Goal: Transaction & Acquisition: Purchase product/service

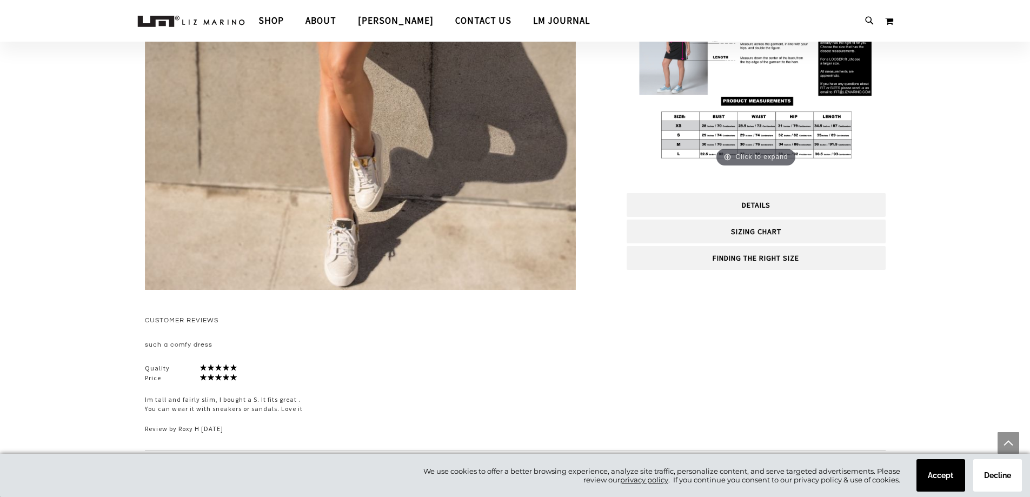
scroll to position [1730, 0]
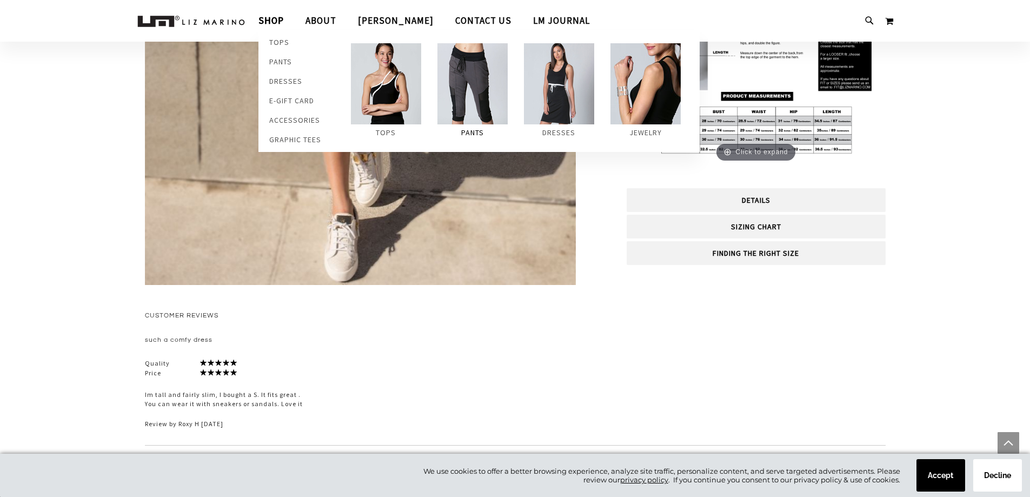
click at [481, 89] on img at bounding box center [472, 83] width 70 height 81
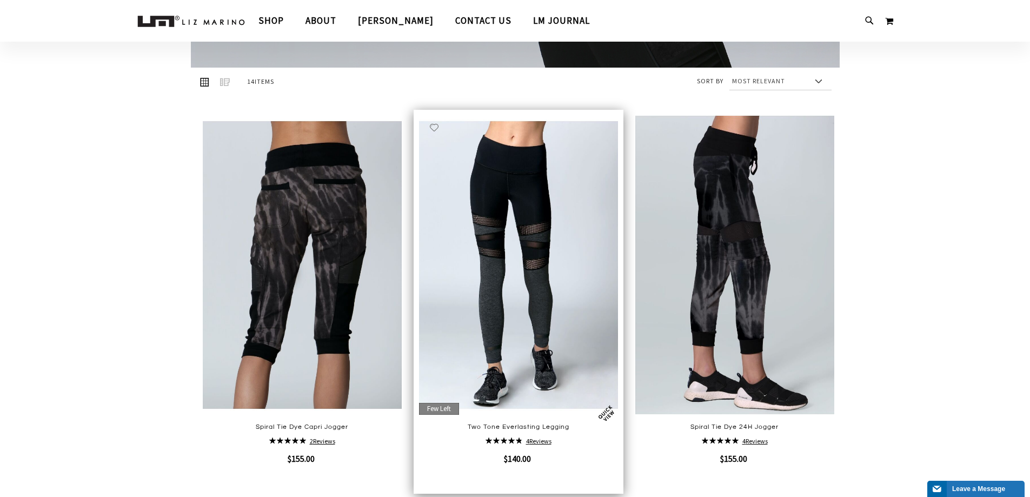
scroll to position [216, 0]
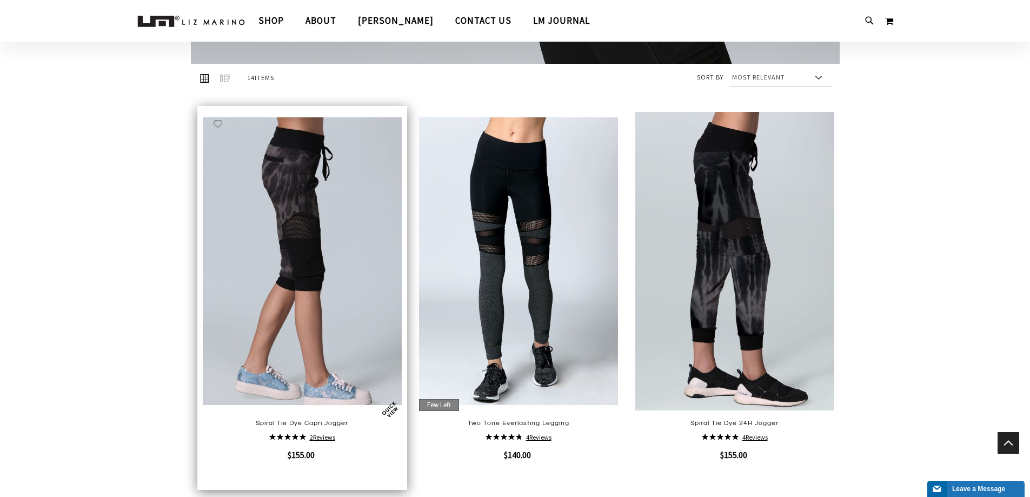
click at [341, 337] on img at bounding box center [302, 260] width 199 height 299
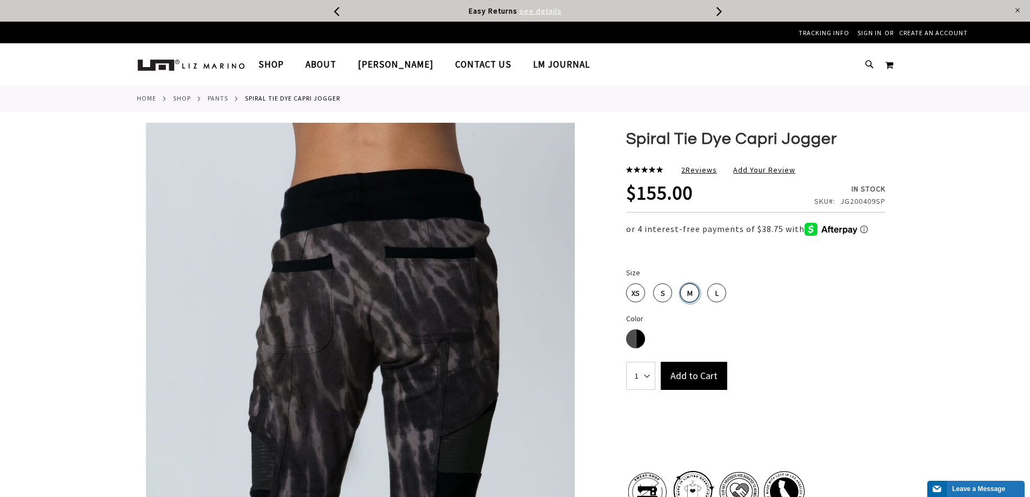
click at [690, 291] on div "M" at bounding box center [689, 292] width 19 height 19
type input "10"
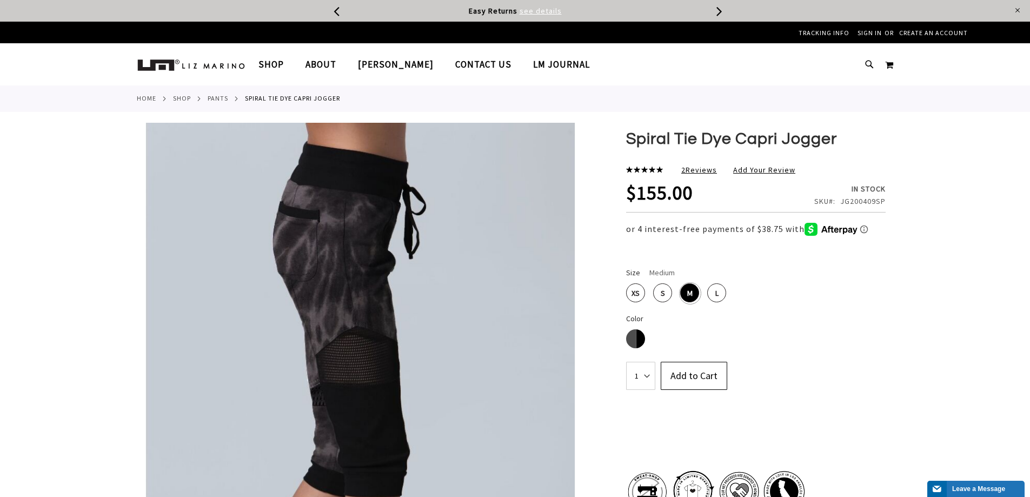
click at [705, 383] on button "Add to Cart" at bounding box center [693, 376] width 66 height 28
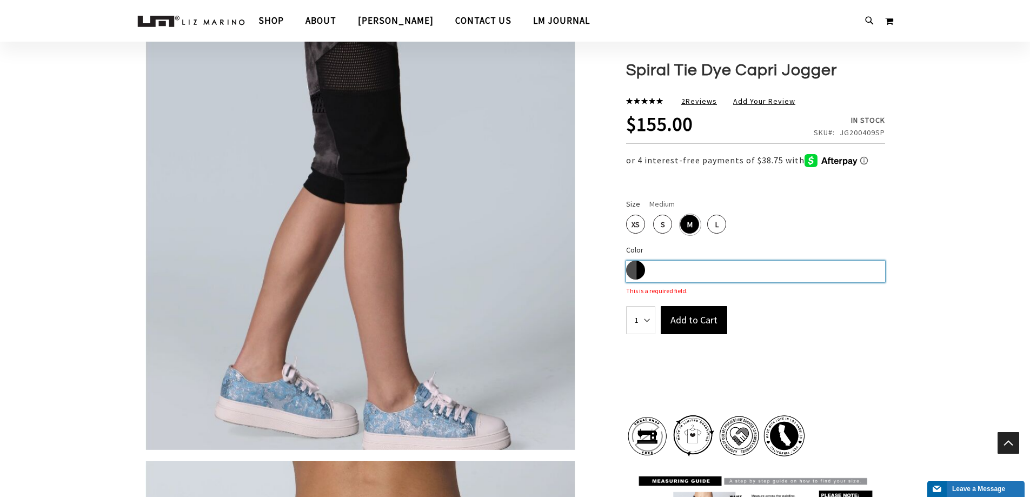
scroll to position [351, 0]
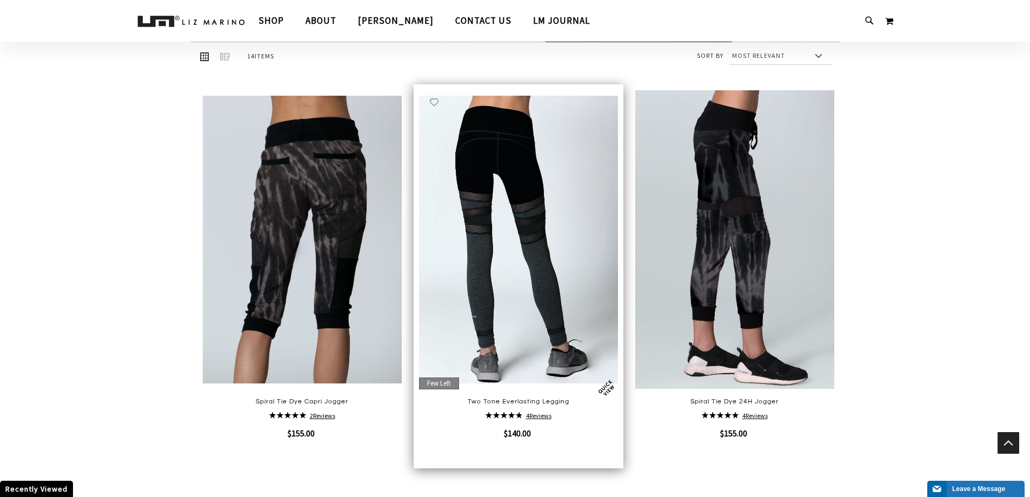
scroll to position [216, 0]
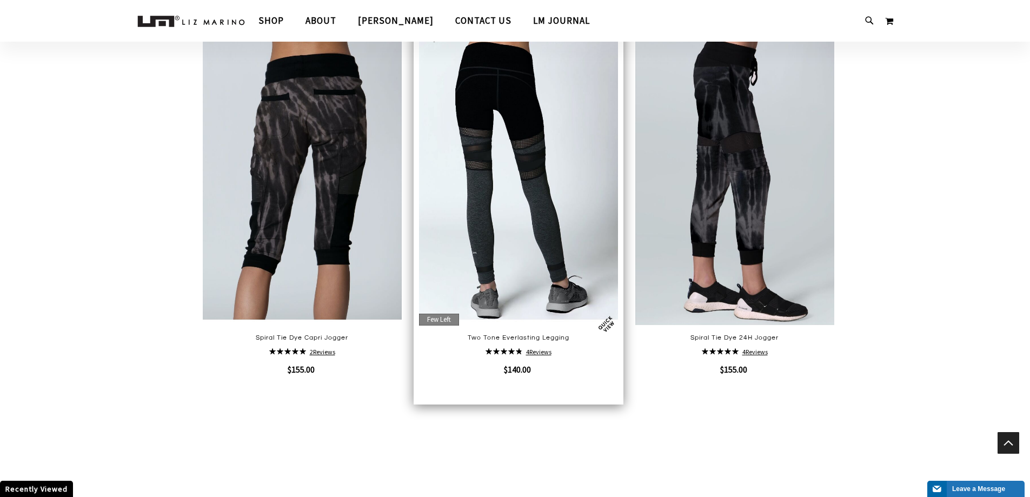
click at [495, 164] on img at bounding box center [518, 175] width 199 height 299
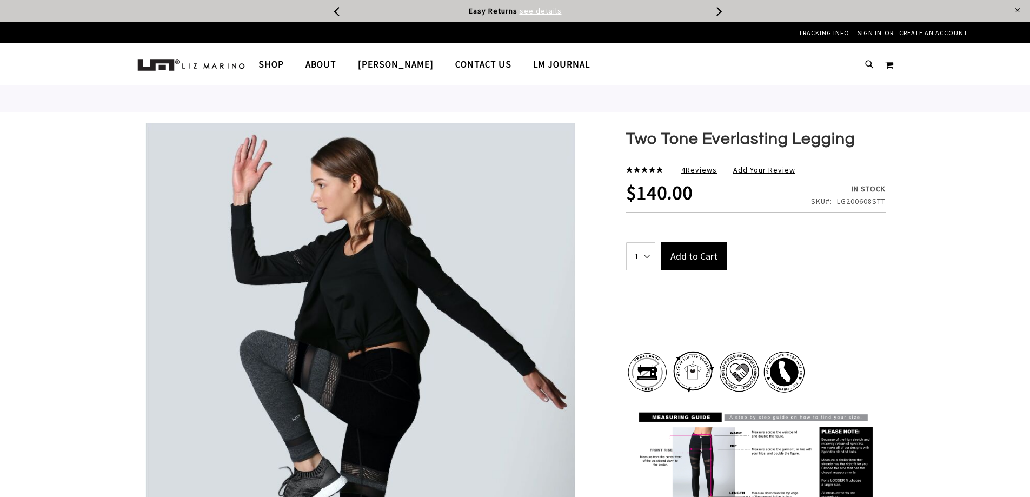
click at [496, 166] on img at bounding box center [360, 433] width 431 height 620
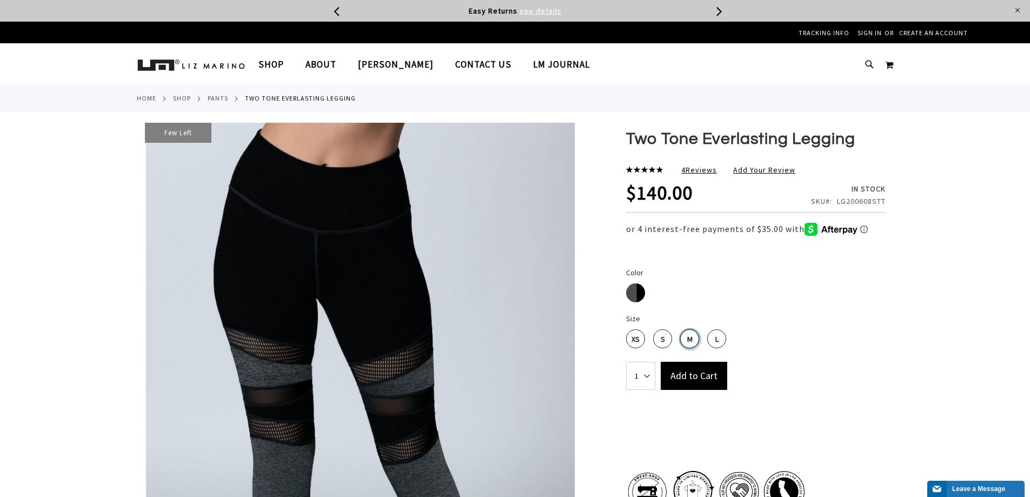
click at [689, 335] on div "M" at bounding box center [689, 338] width 19 height 19
type input "10"
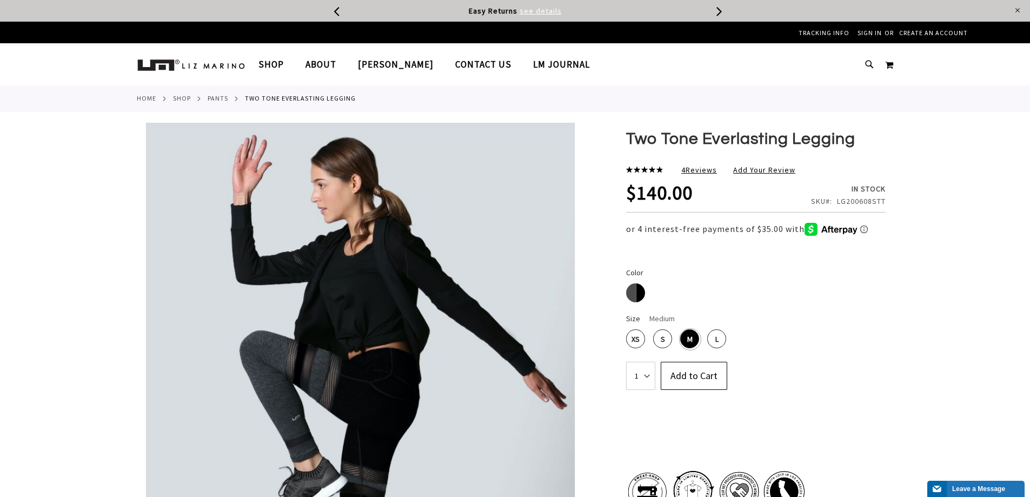
click at [700, 382] on button "Add to Cart" at bounding box center [693, 376] width 66 height 28
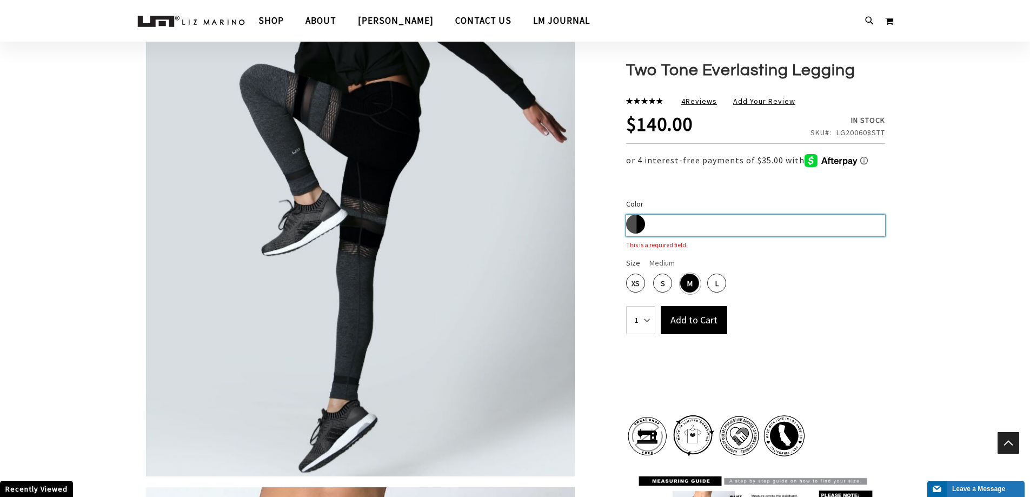
scroll to position [305, 0]
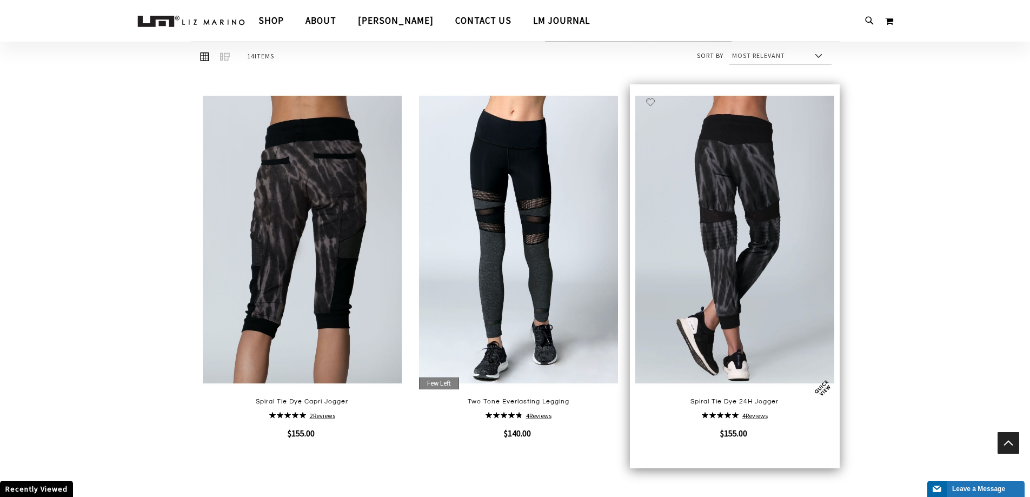
scroll to position [216, 0]
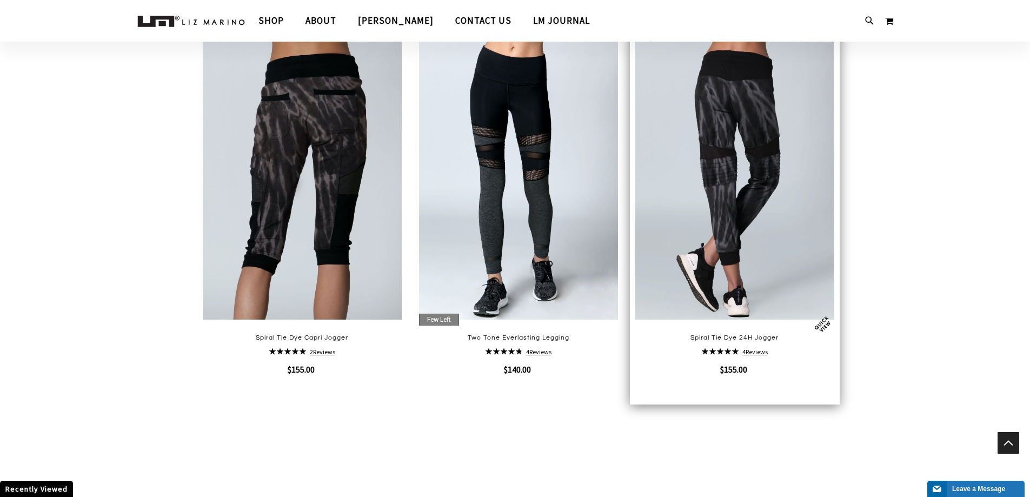
click at [790, 198] on img at bounding box center [734, 175] width 199 height 299
click at [723, 203] on img at bounding box center [734, 175] width 199 height 299
click at [772, 130] on img at bounding box center [734, 175] width 199 height 299
click at [762, 134] on img at bounding box center [734, 175] width 199 height 299
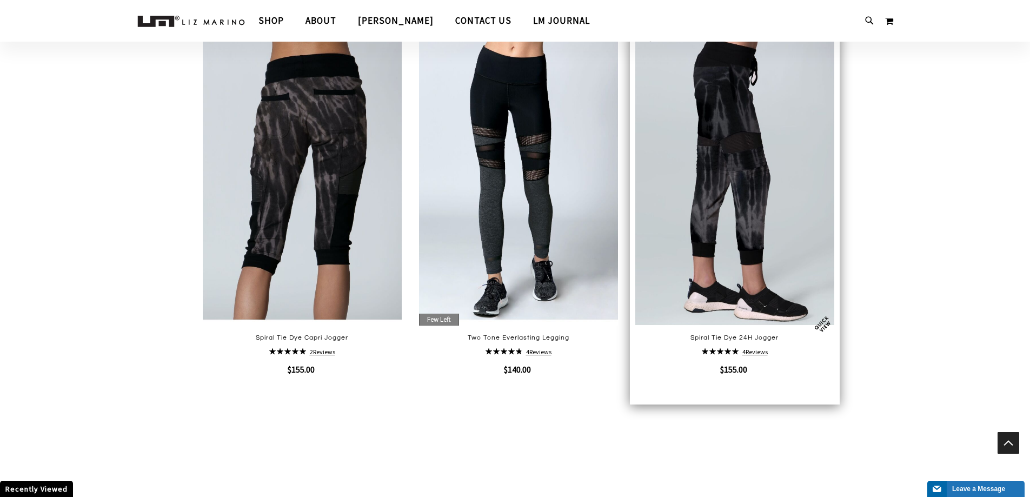
click at [734, 343] on div "Spiral Tie Dye 24H Jogger Rating: 100% 4 Reviews $155.00 Quickview" at bounding box center [734, 212] width 199 height 373
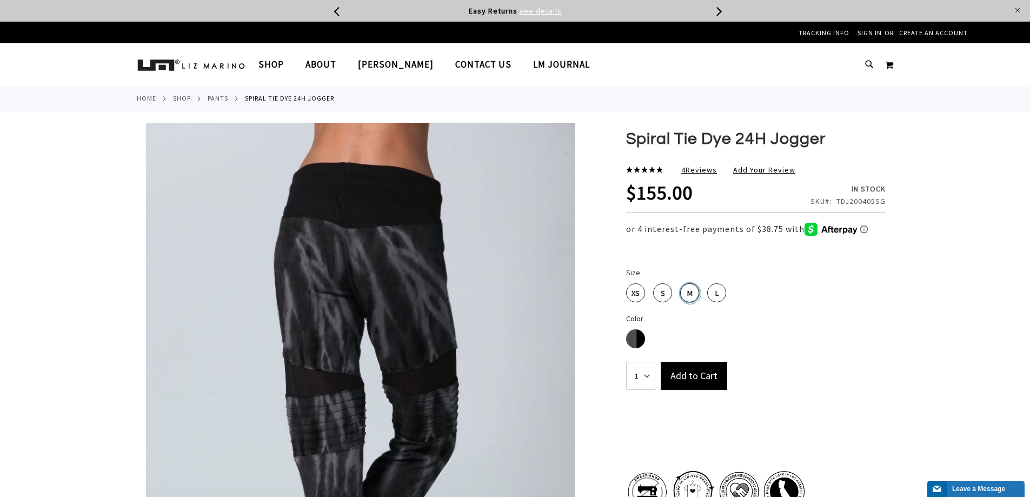
click at [689, 295] on div "M" at bounding box center [689, 292] width 19 height 19
type input "10"
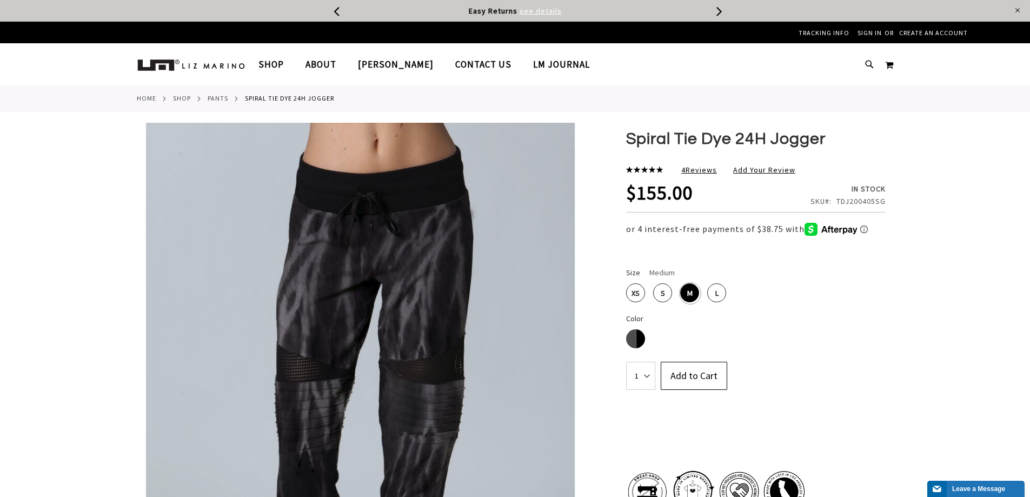
click at [711, 368] on button "Add to Cart" at bounding box center [693, 376] width 66 height 28
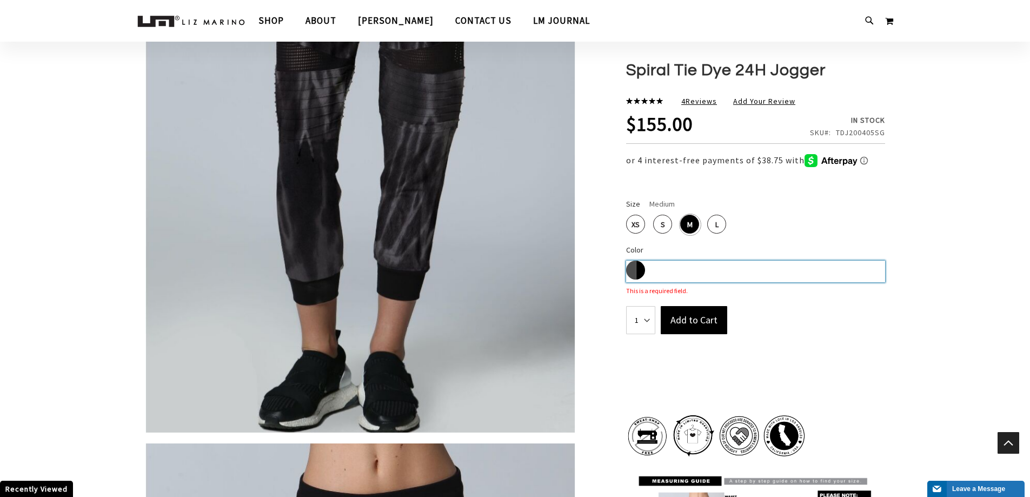
scroll to position [351, 0]
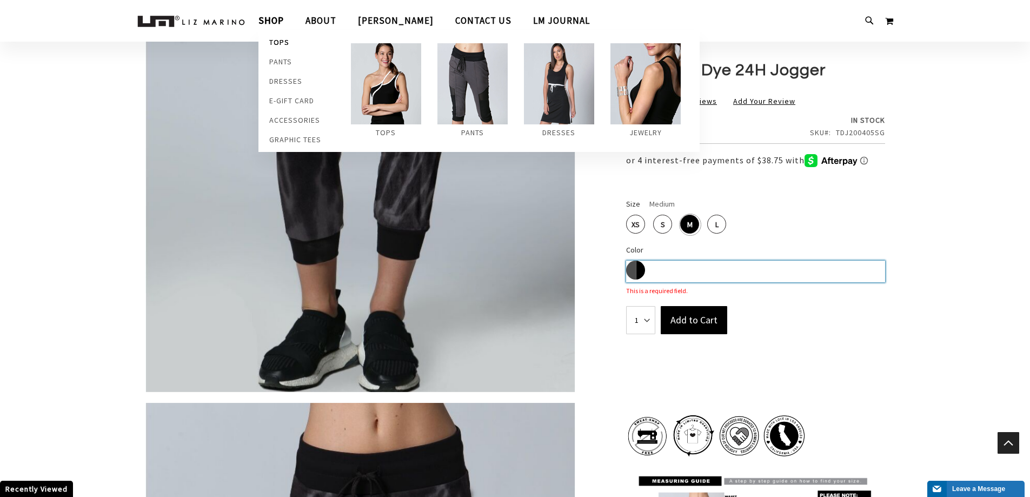
click at [272, 44] on span "Tops" at bounding box center [279, 43] width 20 height 12
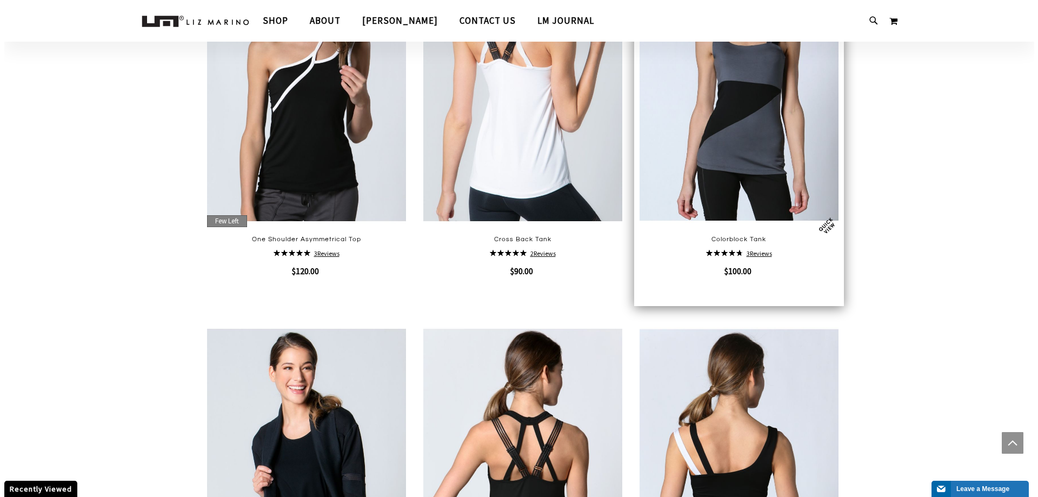
scroll to position [1513, 0]
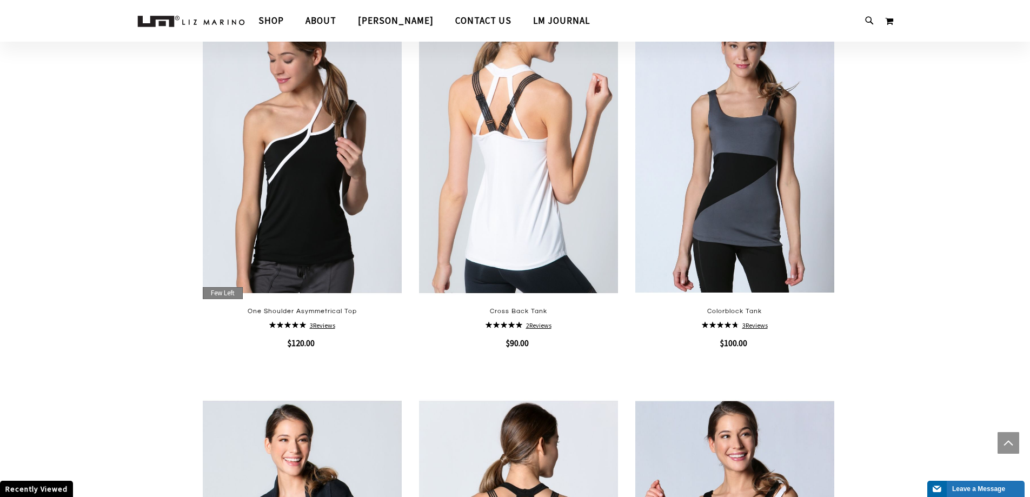
click at [866, 14] on div "Tracking Info Search Advanced Search # Type at least 3 characters to search # H…" at bounding box center [875, 21] width 37 height 16
click at [860, 23] on div at bounding box center [865, 21] width 17 height 12
click at [866, 18] on icon at bounding box center [869, 21] width 9 height 12
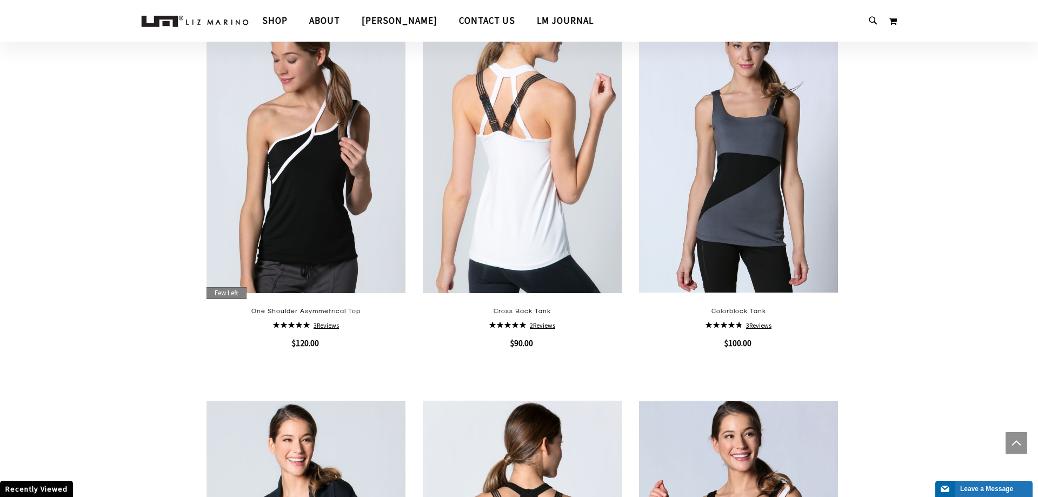
type input "meshed tank"
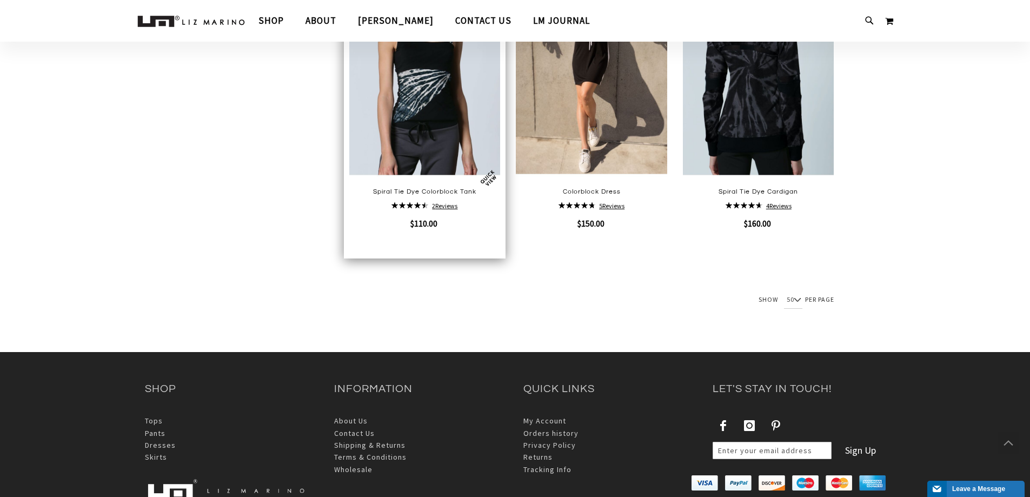
scroll to position [1259, 0]
